Goal: Task Accomplishment & Management: Manage account settings

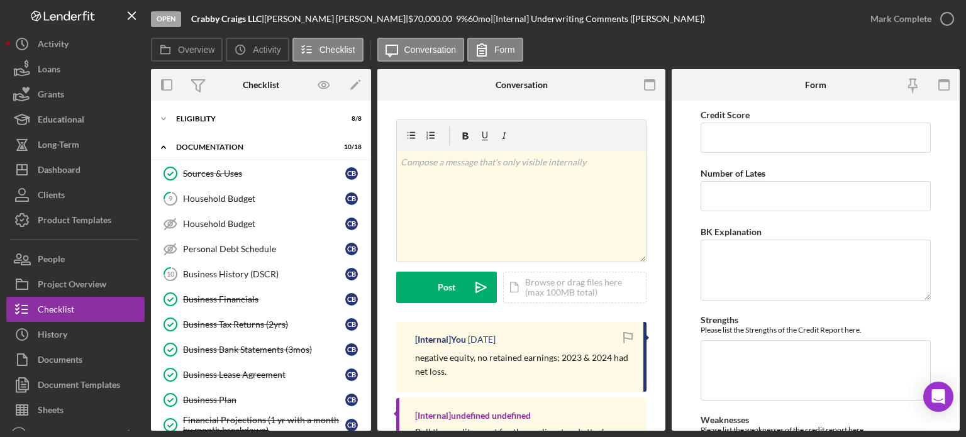
scroll to position [67, 0]
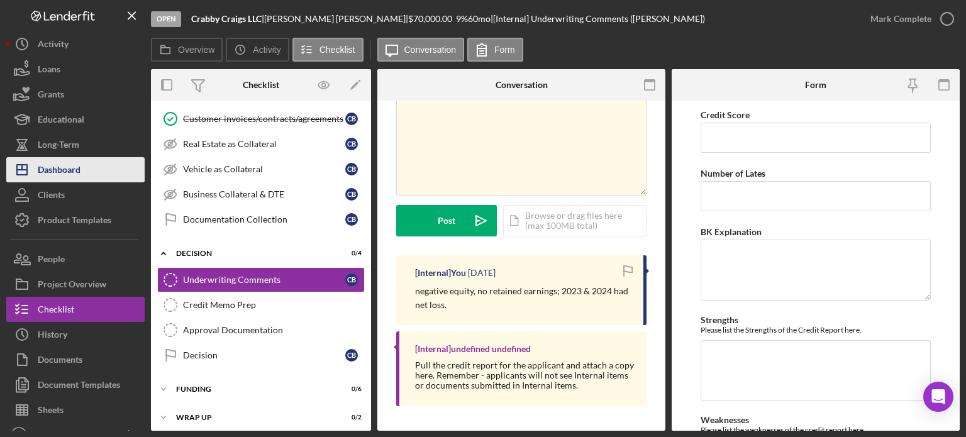
click at [58, 172] on div "Dashboard" at bounding box center [59, 171] width 43 height 28
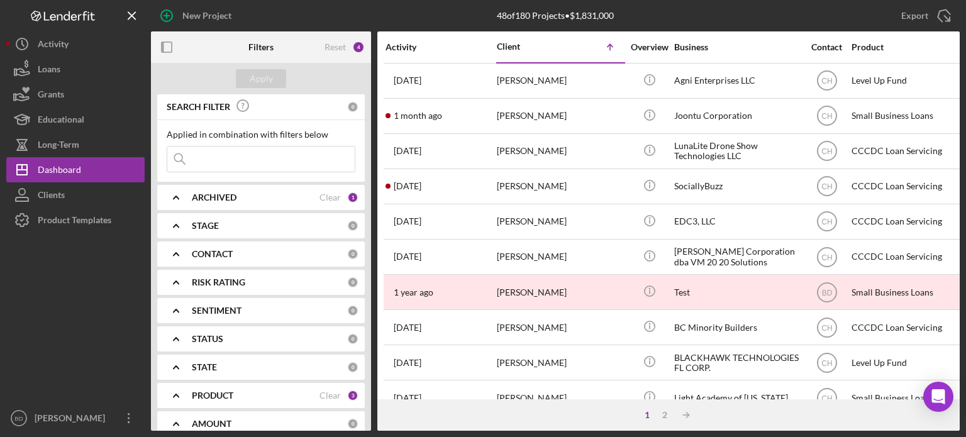
click at [216, 194] on b "ARCHIVED" at bounding box center [214, 197] width 45 height 10
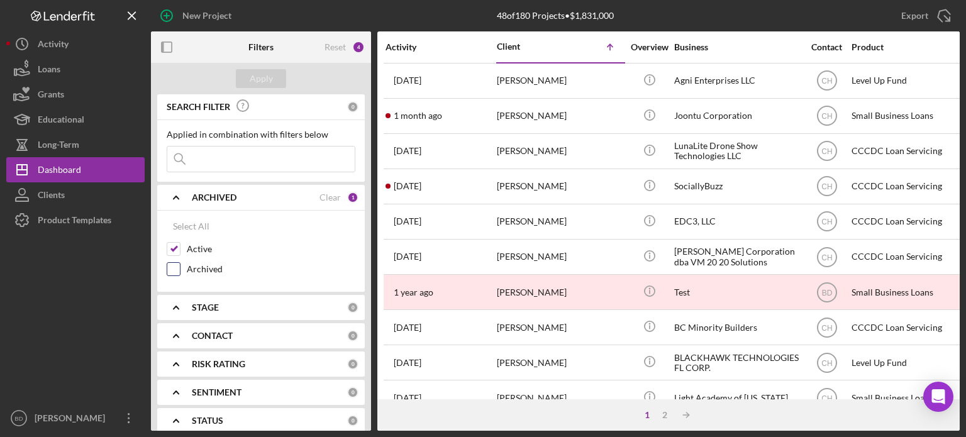
click at [174, 269] on input "Archived" at bounding box center [173, 269] width 13 height 13
checkbox input "true"
click at [269, 80] on div "Apply" at bounding box center [261, 78] width 23 height 19
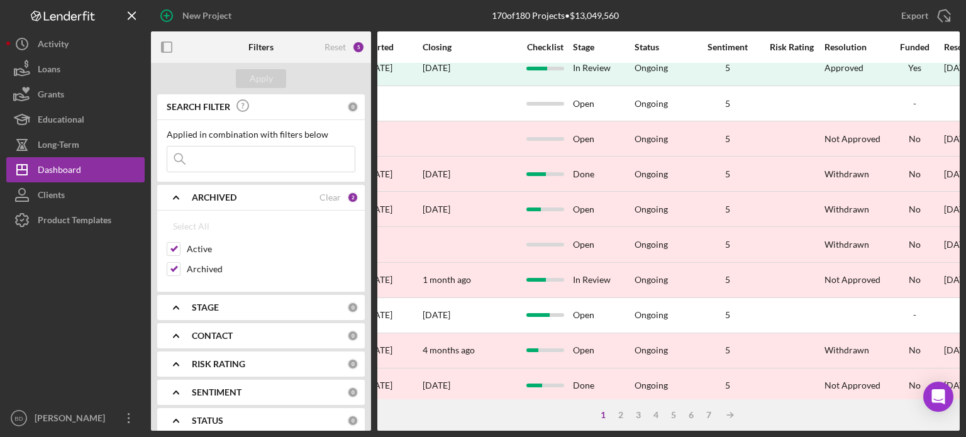
scroll to position [189, 931]
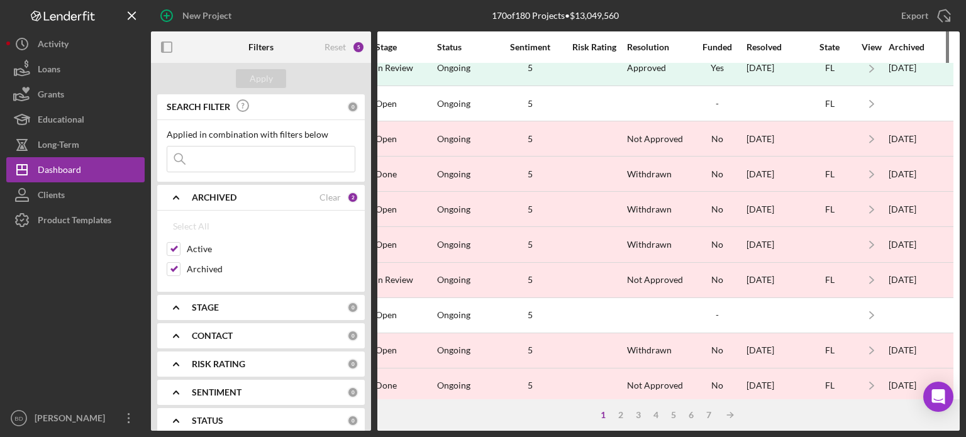
click at [901, 42] on div "Archived" at bounding box center [920, 47] width 63 height 10
click at [903, 46] on div "Archived" at bounding box center [920, 47] width 63 height 10
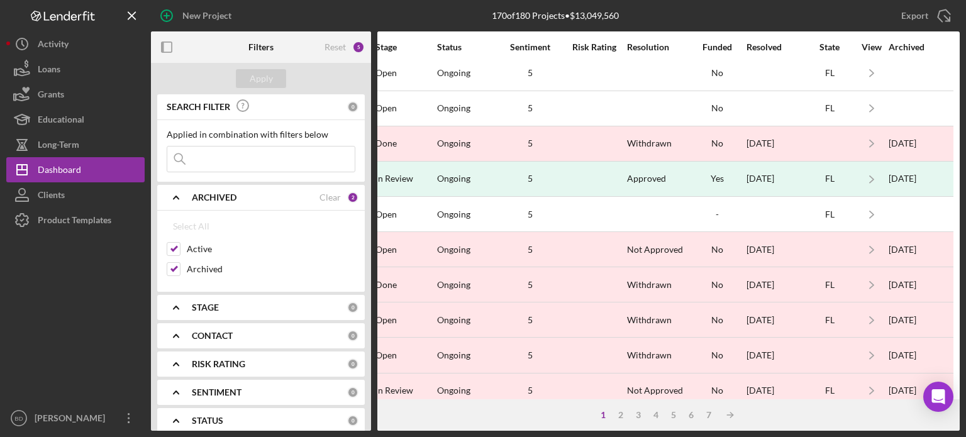
scroll to position [0, 931]
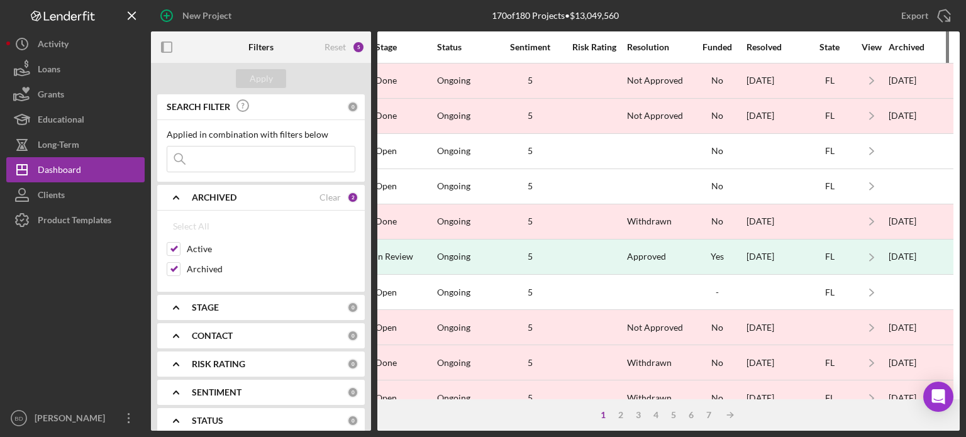
click at [913, 52] on div "Archived" at bounding box center [920, 47] width 63 height 30
click at [889, 50] on div "Archived" at bounding box center [920, 47] width 63 height 10
click at [897, 50] on div "Archived" at bounding box center [920, 47] width 63 height 10
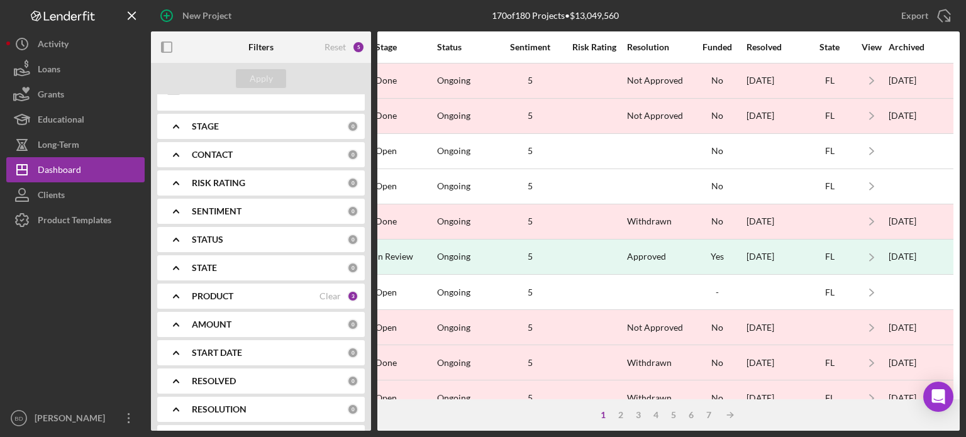
scroll to position [189, 0]
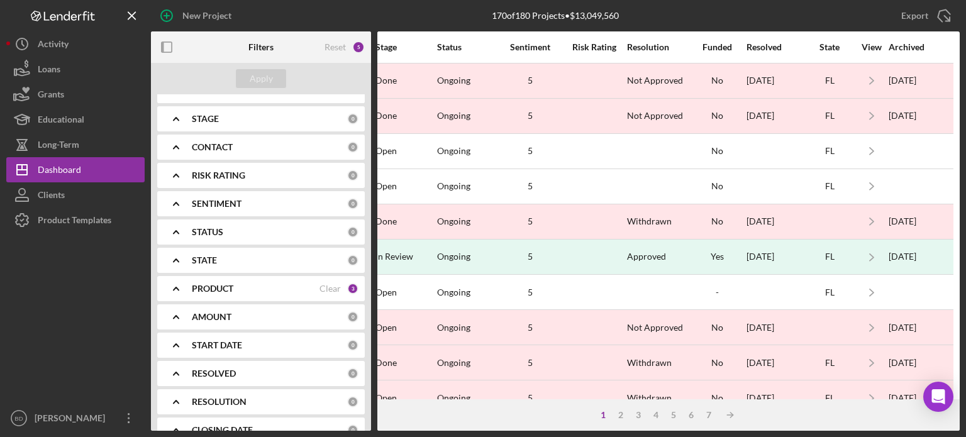
click at [194, 284] on b "PRODUCT" at bounding box center [213, 289] width 42 height 10
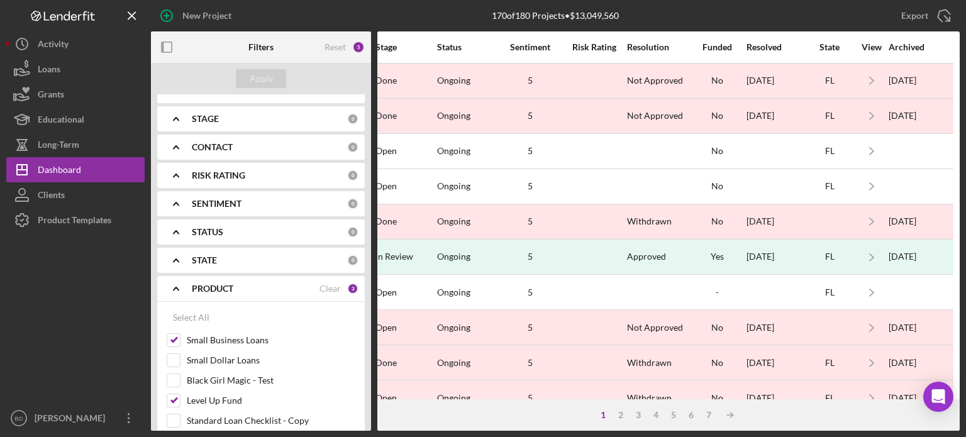
scroll to position [252, 0]
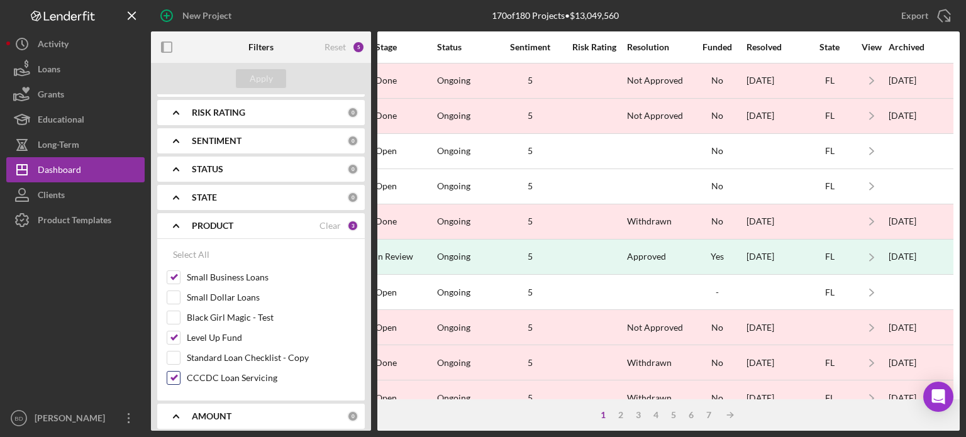
click at [173, 374] on input "CCCDC Loan Servicing" at bounding box center [173, 378] width 13 height 13
checkbox input "false"
click at [262, 77] on div "Apply" at bounding box center [261, 78] width 23 height 19
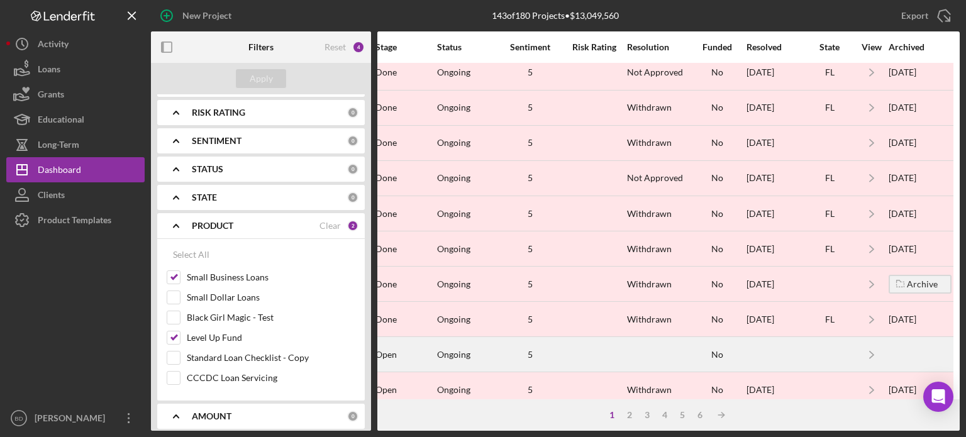
scroll to position [561, 931]
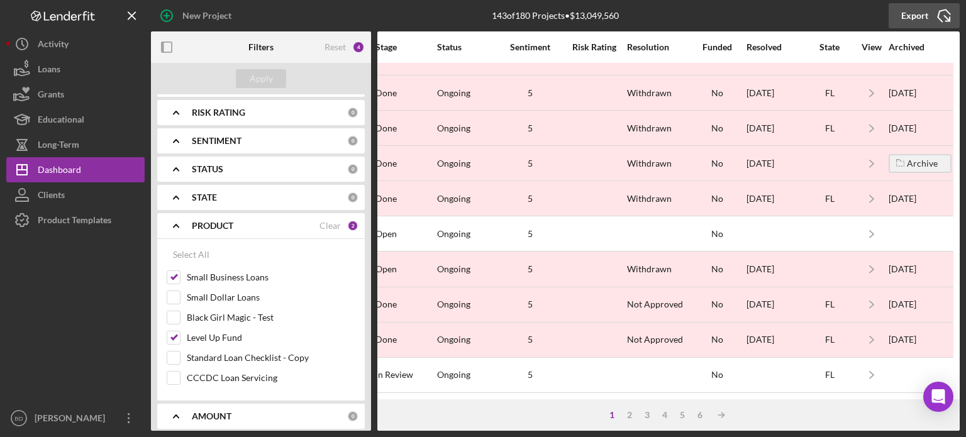
click at [911, 14] on div "Export" at bounding box center [914, 15] width 27 height 25
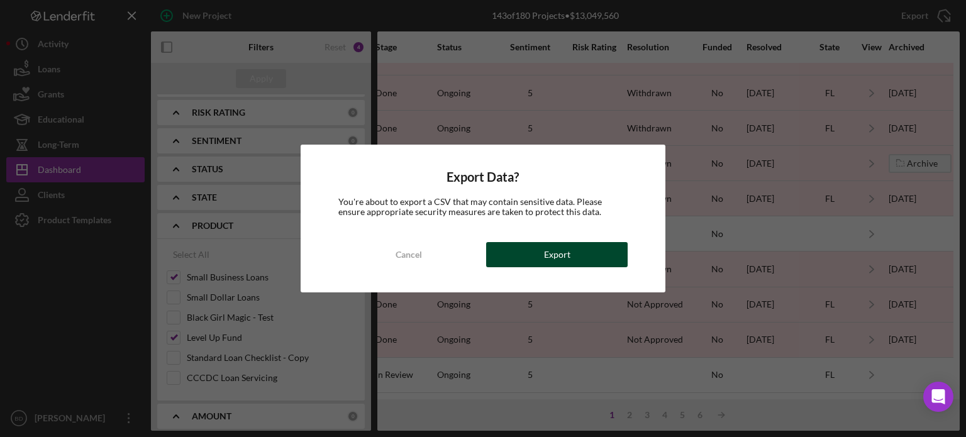
click at [558, 248] on div "Export" at bounding box center [557, 254] width 26 height 25
